Goal: Information Seeking & Learning: Find specific fact

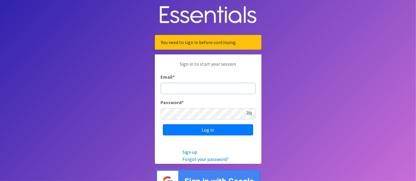
type input "[PERSON_NAME][EMAIL_ADDRESS][DOMAIN_NAME]"
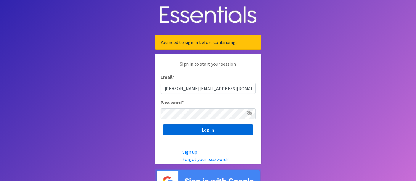
click at [228, 127] on input "Log in" at bounding box center [208, 130] width 90 height 11
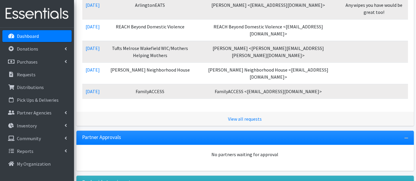
scroll to position [218, 0]
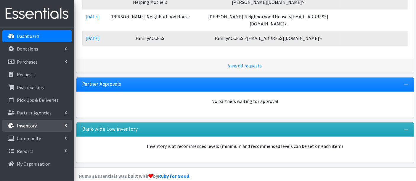
click at [29, 125] on p "Inventory" at bounding box center [27, 126] width 20 height 6
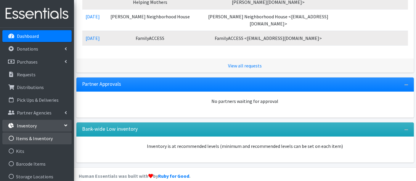
click at [30, 138] on link "Items & Inventory" at bounding box center [36, 139] width 69 height 12
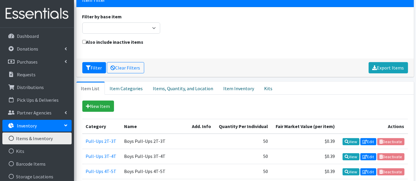
scroll to position [99, 0]
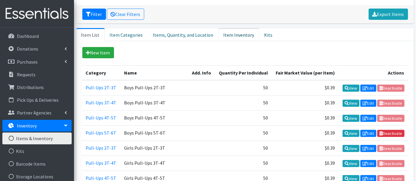
click at [233, 33] on link "Item Inventory" at bounding box center [239, 34] width 41 height 13
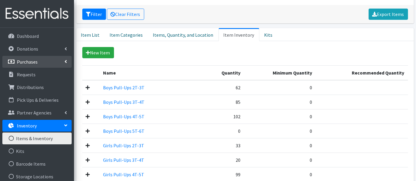
click at [32, 65] on link "Purchases" at bounding box center [36, 62] width 69 height 12
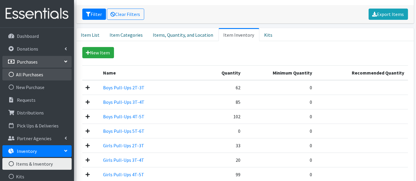
click at [34, 76] on link "All Purchases" at bounding box center [36, 75] width 69 height 12
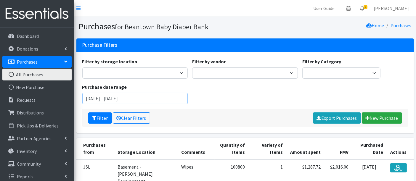
click at [112, 98] on input "July 4, 2025 - October 4, 2025" at bounding box center [135, 98] width 106 height 11
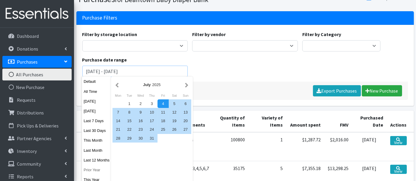
scroll to position [66, 0]
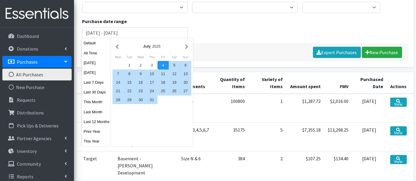
click at [91, 141] on button "This Year" at bounding box center [96, 141] width 29 height 9
type input "January 1, 2025 - December 31, 2025"
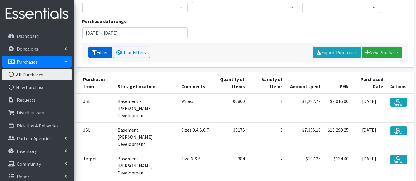
click at [98, 49] on button "Filter" at bounding box center [100, 52] width 24 height 11
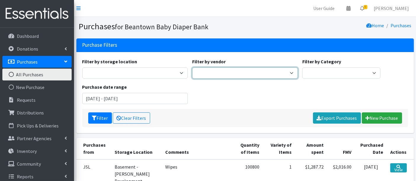
click at [224, 74] on select "Amazon HDI Wholesale/Brookies JSL Target Walmart" at bounding box center [245, 73] width 106 height 11
drag, startPoint x: 224, startPoint y: 74, endPoint x: 240, endPoint y: 75, distance: 16.9
click at [224, 74] on select "Amazon HDI Wholesale/Brookies JSL Target Walmart" at bounding box center [245, 73] width 106 height 11
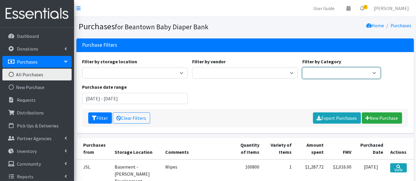
click at [328, 72] on select "Pull-Ups 2T-3T Pull-Ups 3T-4T Pull-Ups 4T-5T Pull-Ups 5T-6T Size 7 Wipes Diapers" at bounding box center [342, 73] width 78 height 11
select select "Diapers"
click at [303, 68] on select "Pull-Ups 2T-3T Pull-Ups 3T-4T Pull-Ups 4T-5T Pull-Ups 5T-6T Size 7 Wipes Diapers" at bounding box center [342, 73] width 78 height 11
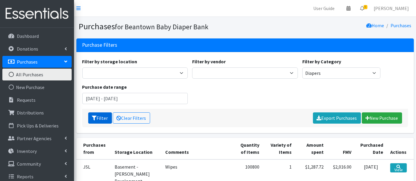
click at [93, 118] on icon "submit" at bounding box center [94, 118] width 5 height 5
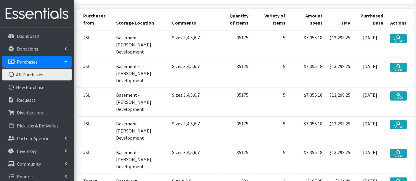
scroll to position [66, 0]
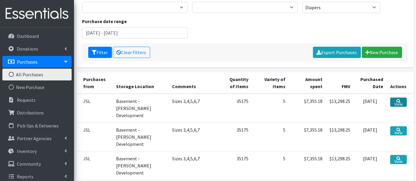
click at [402, 103] on link "View" at bounding box center [399, 102] width 17 height 9
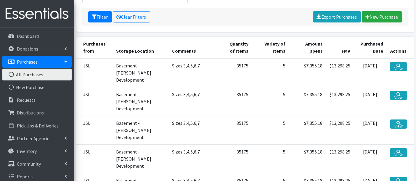
scroll to position [99, 0]
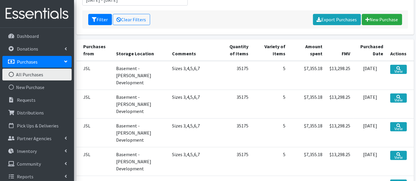
click at [130, 100] on td "Basement - [PERSON_NAME] Development" at bounding box center [141, 104] width 56 height 29
click at [399, 97] on link "View" at bounding box center [399, 98] width 17 height 9
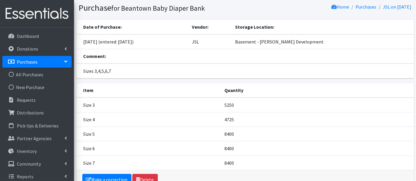
scroll to position [52, 0]
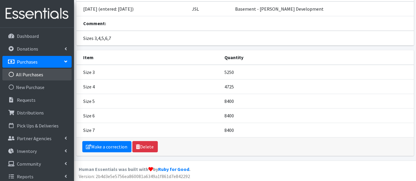
click at [40, 76] on link "All Purchases" at bounding box center [36, 75] width 69 height 12
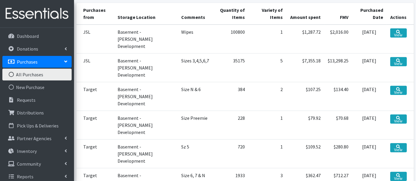
scroll to position [99, 0]
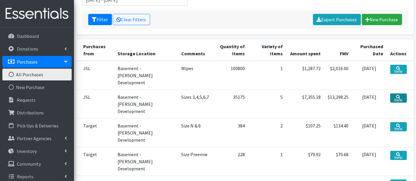
click at [398, 94] on link "View" at bounding box center [399, 98] width 17 height 9
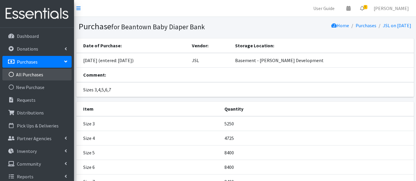
click at [31, 75] on link "All Purchases" at bounding box center [36, 75] width 69 height 12
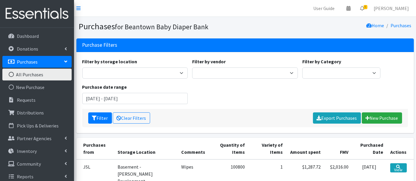
click at [332, 80] on div "Filter by storage location Trailer - [PERSON_NAME] Development Basement - [PERS…" at bounding box center [245, 83] width 331 height 51
click at [327, 76] on select "Pull-Ups 2T-3T Pull-Ups 3T-4T Pull-Ups 4T-5T Pull-Ups 5T-6T Size 7 Wipes Diapers" at bounding box center [342, 73] width 78 height 11
select select "Diapers"
click at [303, 68] on select "Pull-Ups 2T-3T Pull-Ups 3T-4T Pull-Ups 4T-5T Pull-Ups 5T-6T Size 7 Wipes Diapers" at bounding box center [342, 73] width 78 height 11
click at [110, 96] on input "July 4, 2025 - October 4, 2025" at bounding box center [135, 98] width 106 height 11
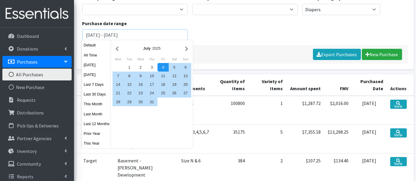
scroll to position [66, 0]
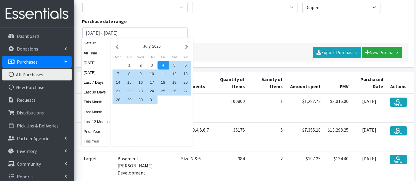
click at [95, 138] on button "This Year" at bounding box center [96, 141] width 29 height 9
type input "January 1, 2025 - December 31, 2025"
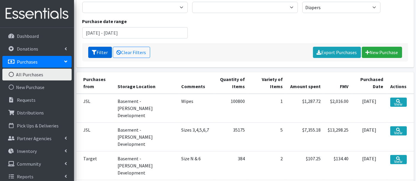
click at [106, 50] on button "Filter" at bounding box center [100, 52] width 24 height 11
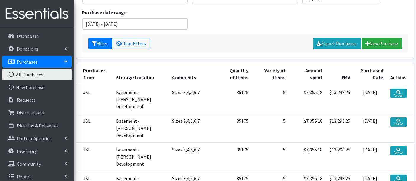
scroll to position [33, 0]
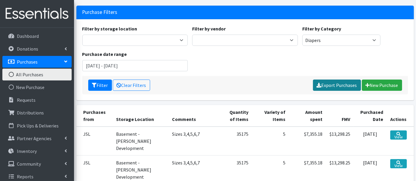
click at [338, 84] on link "Export Purchases" at bounding box center [337, 85] width 48 height 11
drag, startPoint x: 306, startPoint y: 133, endPoint x: 323, endPoint y: 132, distance: 16.6
click at [323, 132] on td "$7,355.18" at bounding box center [307, 141] width 37 height 29
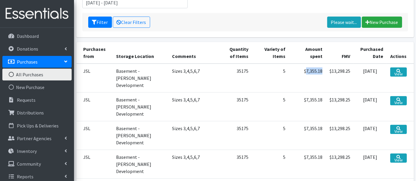
scroll to position [99, 0]
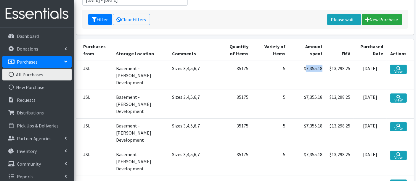
copy td "7,355.18"
click at [29, 75] on link "All Purchases" at bounding box center [36, 75] width 69 height 12
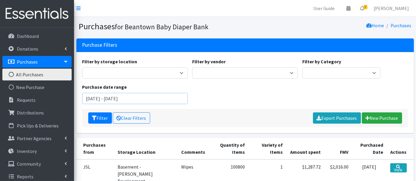
click at [104, 97] on input "[DATE] - [DATE]" at bounding box center [135, 98] width 106 height 11
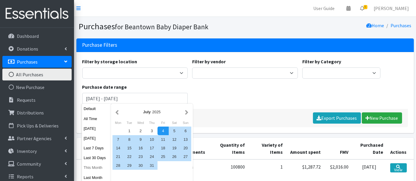
click at [88, 167] on button "This Month" at bounding box center [96, 168] width 29 height 9
type input "[DATE] - [DATE]"
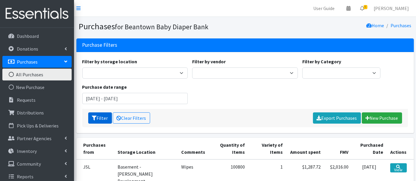
click at [101, 116] on button "Filter" at bounding box center [100, 118] width 24 height 11
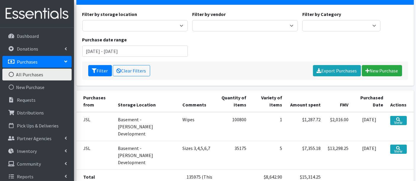
scroll to position [91, 0]
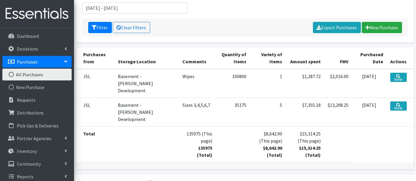
drag, startPoint x: 252, startPoint y: 119, endPoint x: 268, endPoint y: 117, distance: 15.6
click at [268, 127] on td "$8,642.90 (This page) $8,642.90 (Total)" at bounding box center [268, 145] width 36 height 36
drag, startPoint x: 304, startPoint y: 98, endPoint x: 319, endPoint y: 98, distance: 15.4
click at [319, 98] on td "$7,355.18" at bounding box center [305, 112] width 38 height 29
click at [307, 81] on td "$1,287.72" at bounding box center [305, 83] width 38 height 29
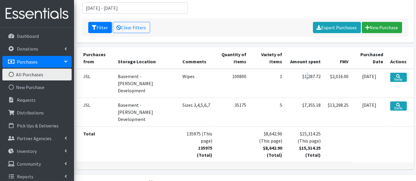
drag, startPoint x: 251, startPoint y: 119, endPoint x: 267, endPoint y: 119, distance: 16.0
click at [267, 127] on td "$8,642.90 (This page) $8,642.90 (Total)" at bounding box center [268, 145] width 36 height 36
copy td "8,642.90"
drag, startPoint x: 304, startPoint y: 98, endPoint x: 321, endPoint y: 98, distance: 16.3
click at [321, 98] on td "$7,355.18" at bounding box center [305, 112] width 38 height 29
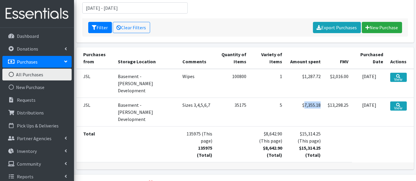
copy td "7,355.18"
click at [126, 9] on input "September 1, 2025 - September 30, 2025" at bounding box center [135, 7] width 106 height 11
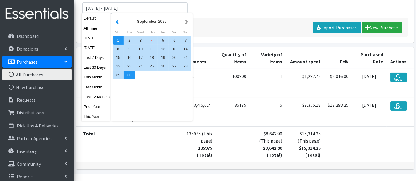
click at [116, 20] on button "button" at bounding box center [117, 21] width 6 height 7
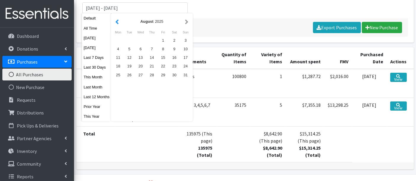
click at [117, 20] on button "button" at bounding box center [117, 21] width 6 height 7
click at [131, 39] on div "1" at bounding box center [129, 40] width 11 height 9
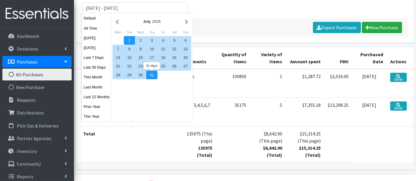
click at [152, 74] on div "31" at bounding box center [151, 75] width 11 height 9
type input "July 1, 2025 - July 31, 2025"
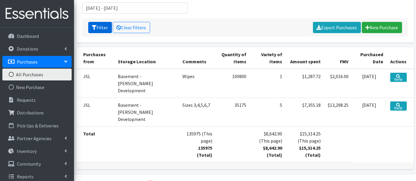
click at [103, 28] on button "Filter" at bounding box center [100, 27] width 24 height 11
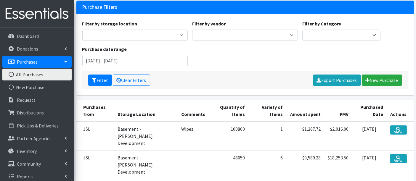
scroll to position [99, 0]
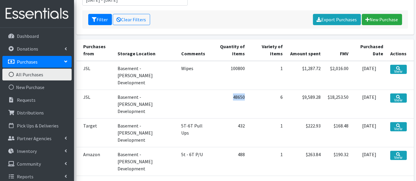
drag, startPoint x: 226, startPoint y: 89, endPoint x: 241, endPoint y: 89, distance: 15.1
click at [241, 90] on td "48650" at bounding box center [232, 104] width 34 height 29
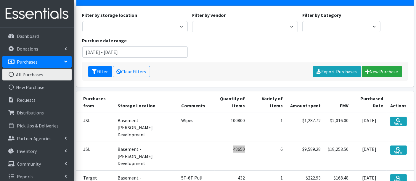
scroll to position [0, 0]
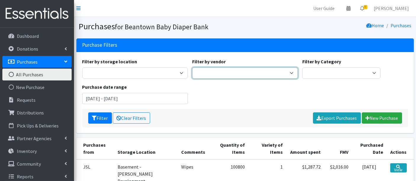
click at [233, 75] on select "Amazon HDI Wholesale/Brookies JSL Target Walmart" at bounding box center [245, 73] width 106 height 11
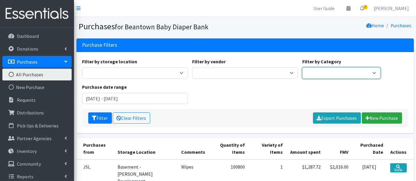
click at [323, 71] on select "Pull-Ups 2T-3T Pull-Ups 3T-4T Pull-Ups 4T-5T Pull-Ups 5T-6T Size 7 Wipes Diapers" at bounding box center [342, 73] width 78 height 11
select select "Diapers"
click at [303, 68] on select "Pull-Ups 2T-3T Pull-Ups 3T-4T Pull-Ups 4T-5T Pull-Ups 5T-6T Size 7 Wipes Diapers" at bounding box center [342, 73] width 78 height 11
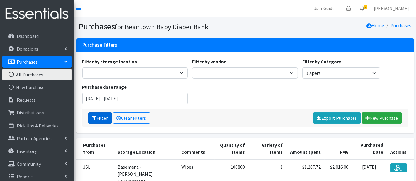
click at [100, 119] on button "Filter" at bounding box center [100, 118] width 24 height 11
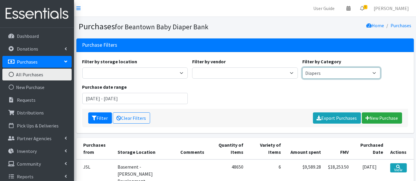
click at [342, 72] on select "Pull-Ups 2T-3T Pull-Ups 3T-4T Pull-Ups 4T-5T Pull-Ups 5T-6T Size 7 Wipes Diapers" at bounding box center [342, 73] width 78 height 11
select select
click at [303, 68] on select "Pull-Ups 2T-3T Pull-Ups 3T-4T Pull-Ups 4T-5T Pull-Ups 5T-6T Size 7 Wipes Diapers" at bounding box center [342, 73] width 78 height 11
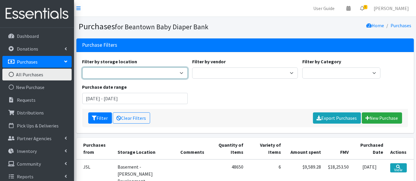
click at [121, 78] on select "Trailer - Finnegan Development Basement - Finnegan Development" at bounding box center [135, 73] width 106 height 11
click at [121, 77] on select "Trailer - Finnegan Development Basement - Finnegan Development" at bounding box center [135, 73] width 106 height 11
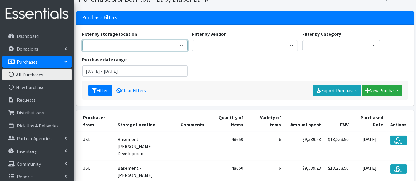
scroll to position [66, 0]
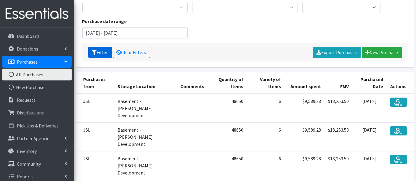
click at [105, 55] on button "Filter" at bounding box center [100, 52] width 24 height 11
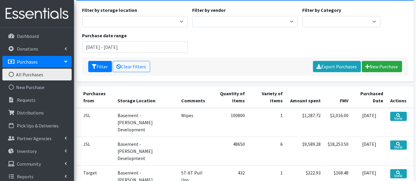
scroll to position [99, 0]
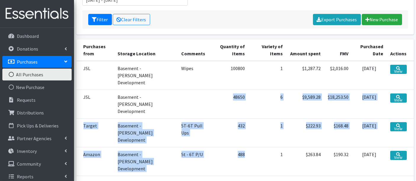
drag, startPoint x: 225, startPoint y: 89, endPoint x: 239, endPoint y: 130, distance: 43.7
click at [239, 130] on tbody "JSL Basement - [PERSON_NAME] Development Wipes 100800 1 $1,287.72 $2,016.00 [DA…" at bounding box center [245, 118] width 338 height 115
click at [239, 147] on td "488" at bounding box center [232, 161] width 34 height 29
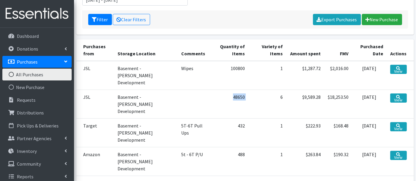
drag, startPoint x: 227, startPoint y: 91, endPoint x: 244, endPoint y: 87, distance: 17.3
click at [244, 90] on tr "JSL Basement - [PERSON_NAME] Development 48650 6 $9,589.28 $18,253.50 [DATE] Vi…" at bounding box center [245, 104] width 338 height 29
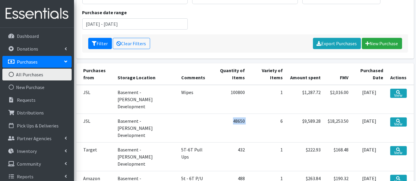
scroll to position [33, 0]
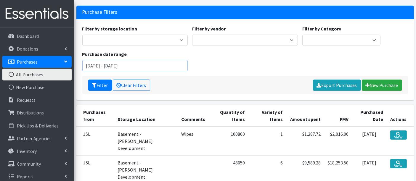
click at [106, 66] on input "[DATE] - [DATE]" at bounding box center [135, 65] width 106 height 11
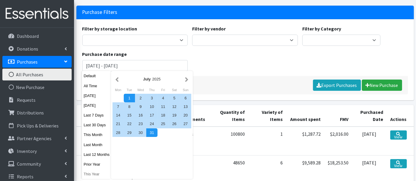
click at [90, 173] on button "This Year" at bounding box center [96, 174] width 29 height 9
type input "[DATE] - [DATE]"
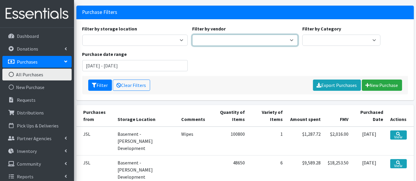
click at [258, 41] on select "Amazon HDI Wholesale/Brookies JSL Target Walmart" at bounding box center [245, 40] width 106 height 11
drag, startPoint x: 258, startPoint y: 41, endPoint x: 265, endPoint y: 40, distance: 7.5
click at [258, 41] on select "Amazon HDI Wholesale/Brookies JSL Target Walmart" at bounding box center [245, 40] width 106 height 11
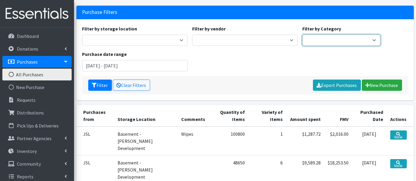
click at [328, 40] on select "Pull-Ups 2T-3T Pull-Ups 3T-4T Pull-Ups 4T-5T Pull-Ups 5T-6T Size 7 Wipes Diapers" at bounding box center [342, 40] width 78 height 11
select select "Wipes"
click at [303, 35] on select "Pull-Ups 2T-3T Pull-Ups 3T-4T Pull-Ups 4T-5T Pull-Ups 5T-6T Size 7 Wipes Diapers" at bounding box center [342, 40] width 78 height 11
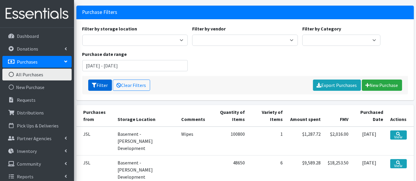
click at [98, 88] on button "Filter" at bounding box center [100, 85] width 24 height 11
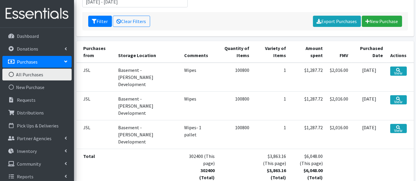
scroll to position [99, 0]
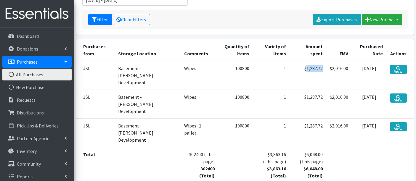
drag, startPoint x: 322, startPoint y: 67, endPoint x: 307, endPoint y: 68, distance: 15.5
click at [307, 68] on td "$1,287.72" at bounding box center [308, 75] width 37 height 29
copy td "1,287.72"
